Goal: Task Accomplishment & Management: Manage account settings

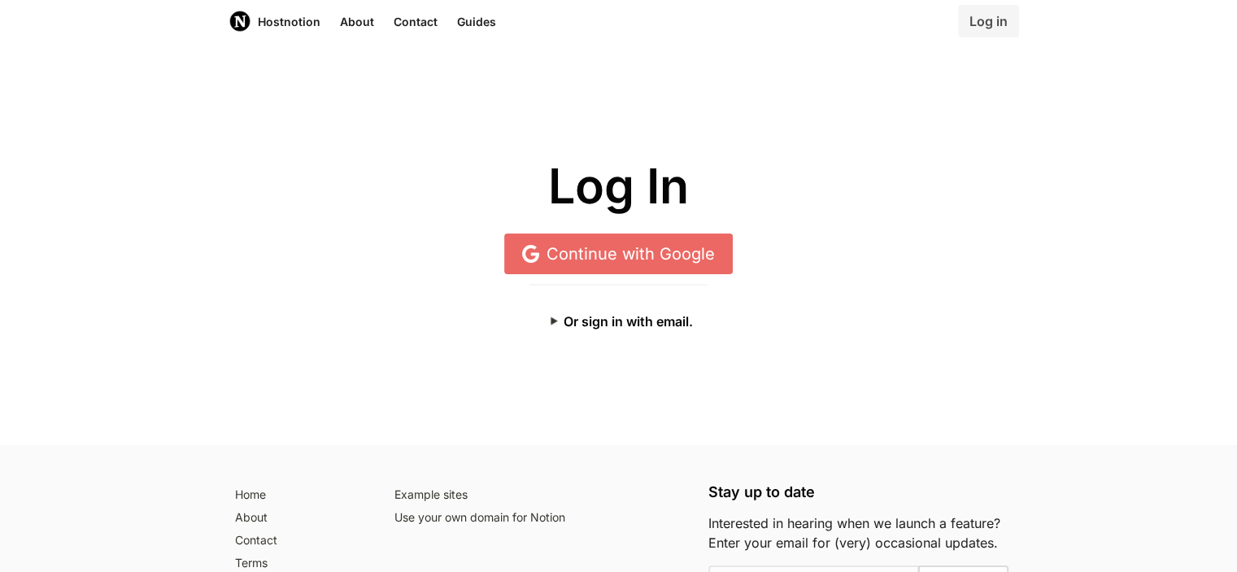
scroll to position [26, 0]
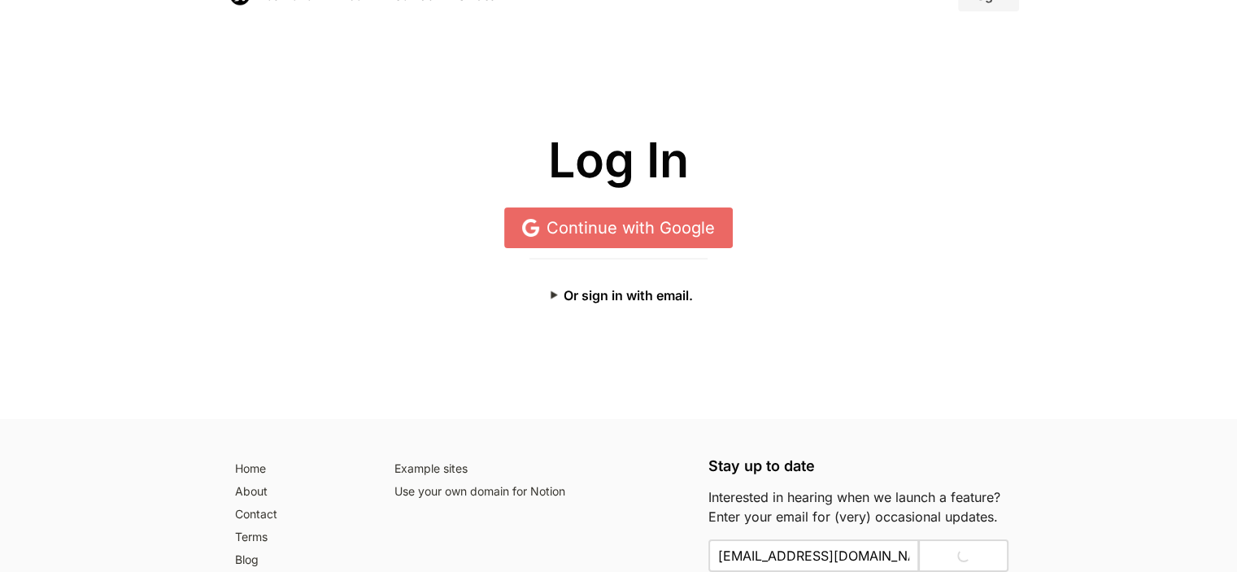
type input "Thanks! Already subscribed."
click at [635, 299] on button "Or sign in with email." at bounding box center [618, 295] width 178 height 33
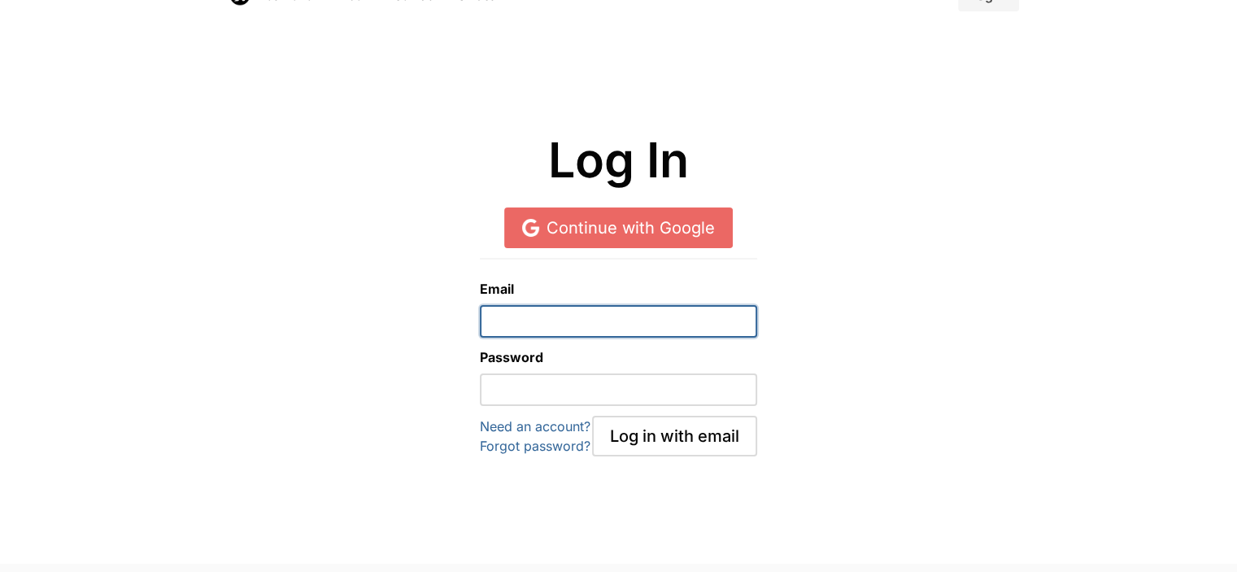
click at [749, 321] on input "email" at bounding box center [618, 321] width 277 height 33
type input "[EMAIL_ADDRESS][DOMAIN_NAME]"
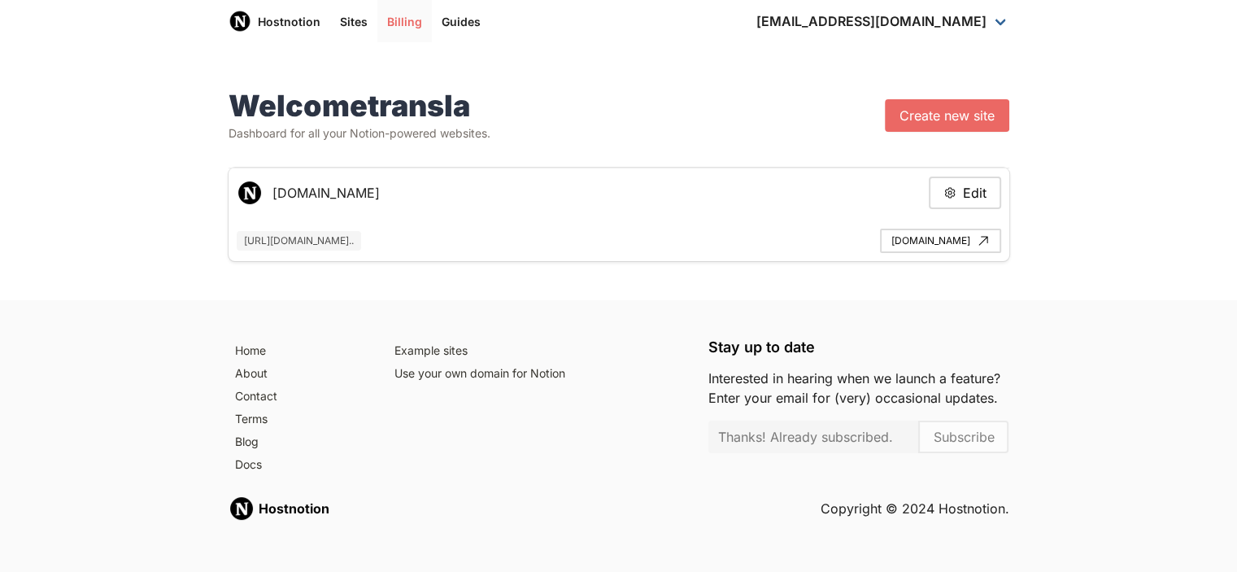
click at [393, 19] on link "Billing" at bounding box center [404, 21] width 54 height 42
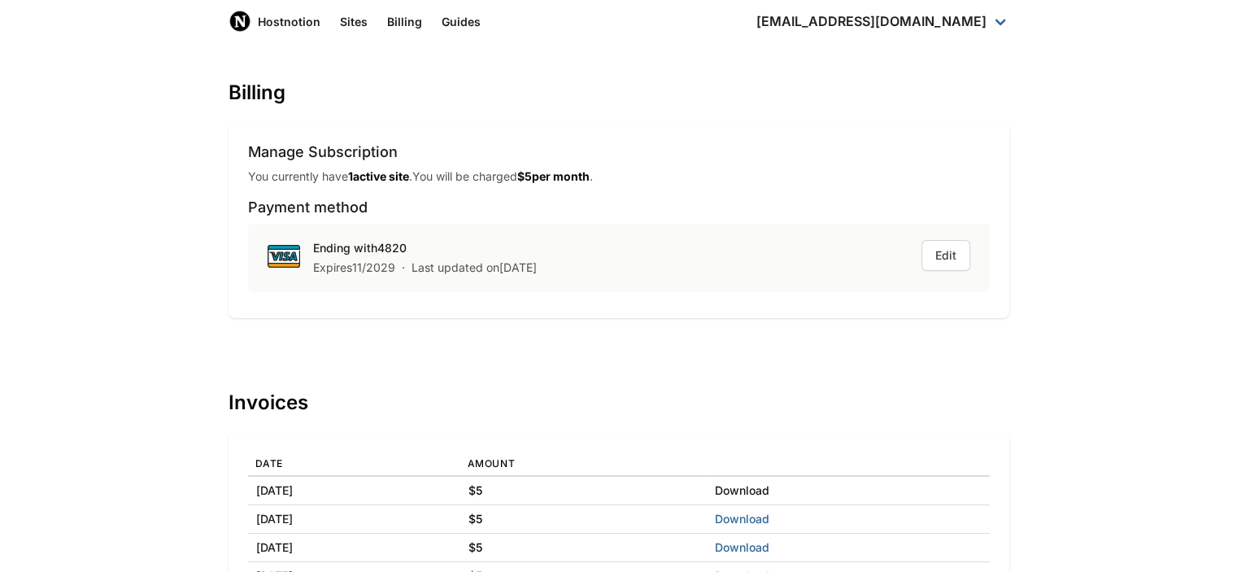
click at [769, 490] on link "Download" at bounding box center [742, 490] width 54 height 14
